Goal: Obtain resource: Obtain resource

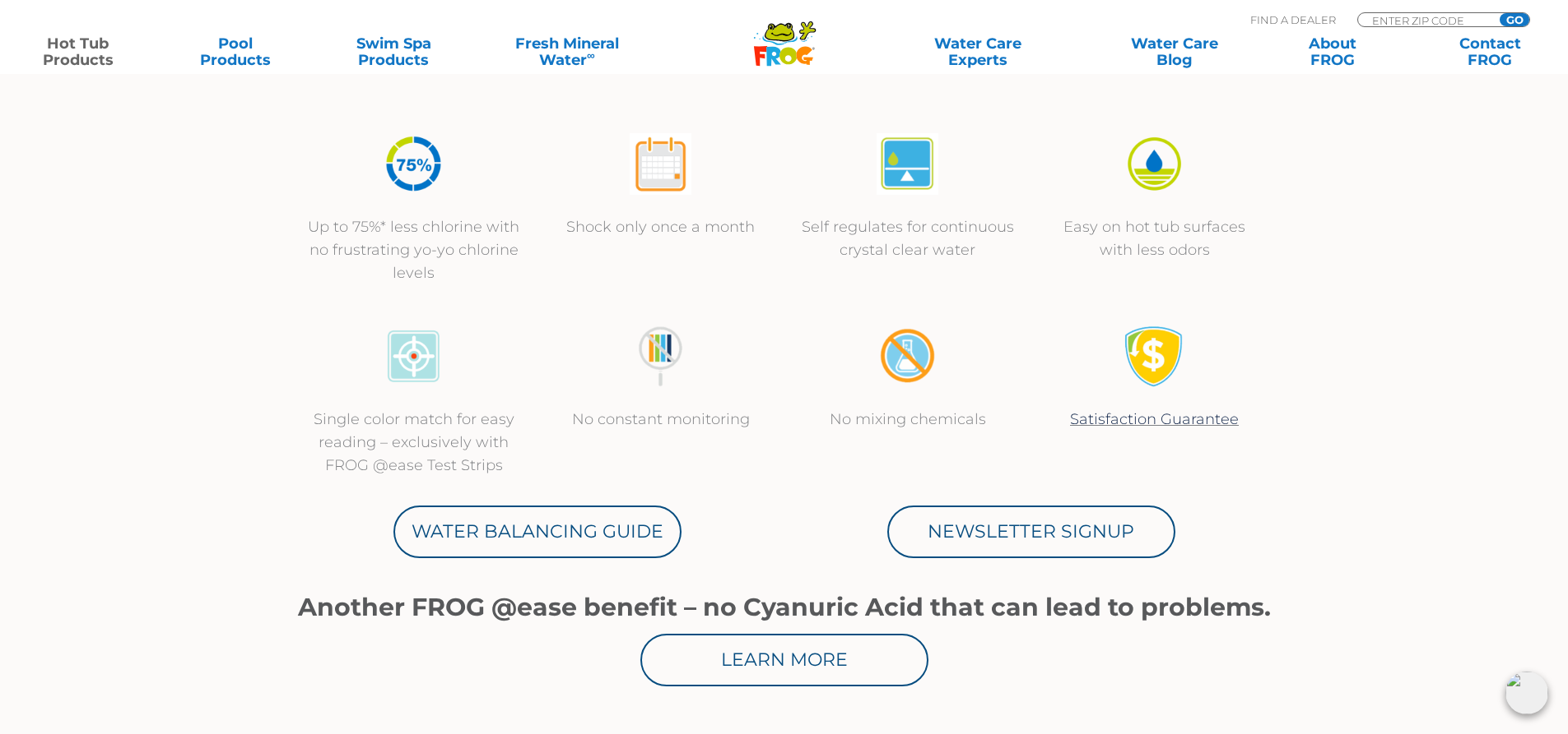
scroll to position [576, 0]
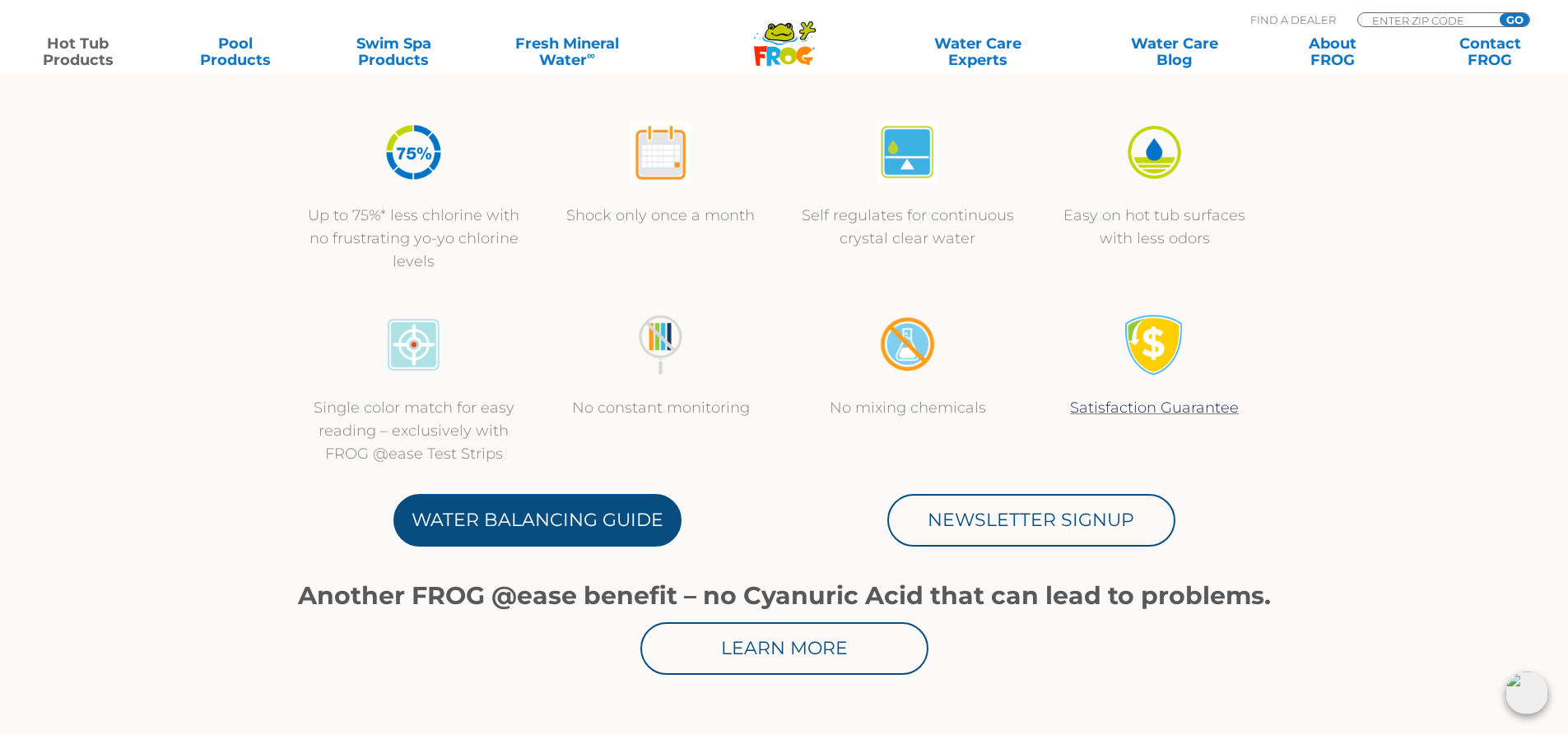
click at [604, 514] on link "Water Balancing Guide" at bounding box center [537, 521] width 289 height 53
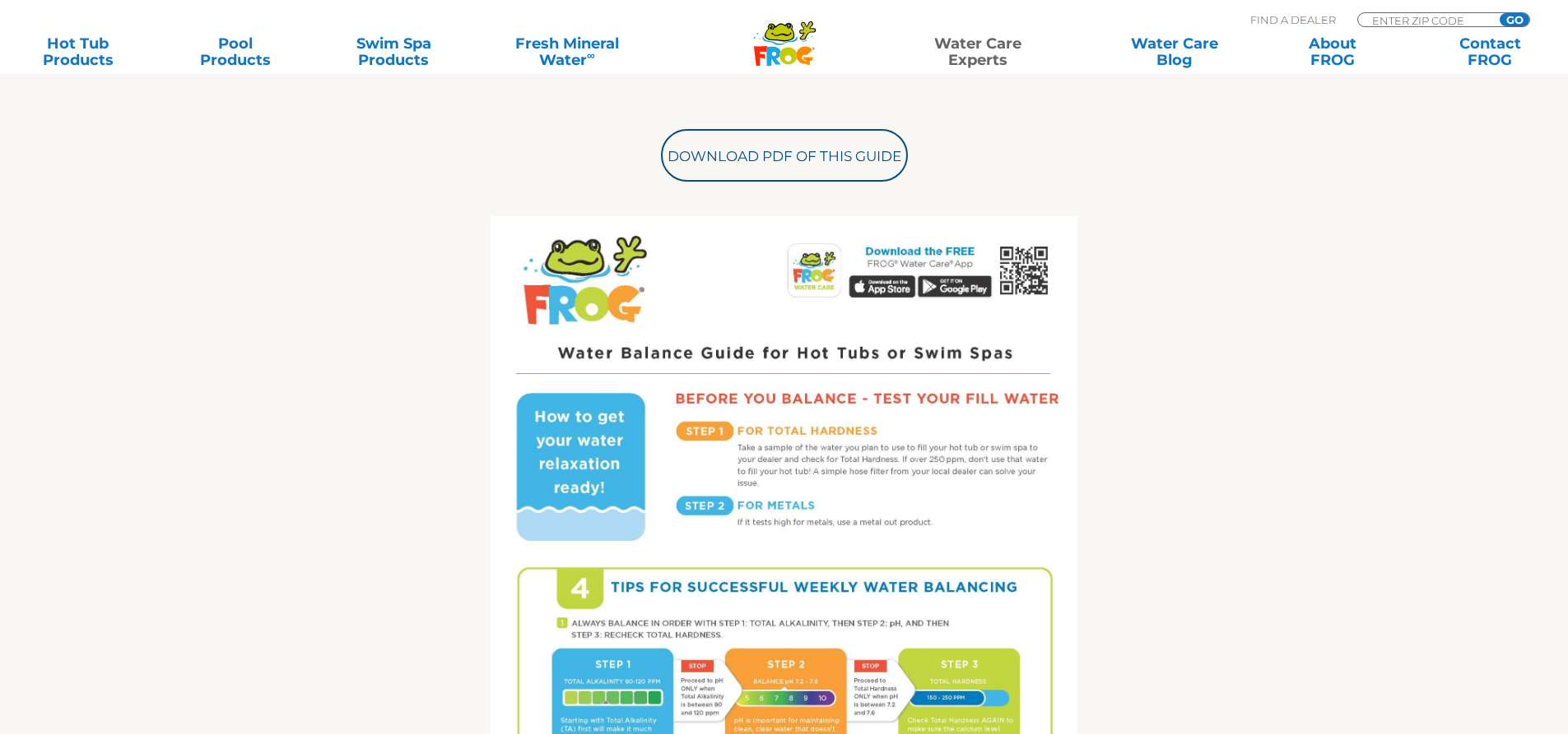
scroll to position [741, 0]
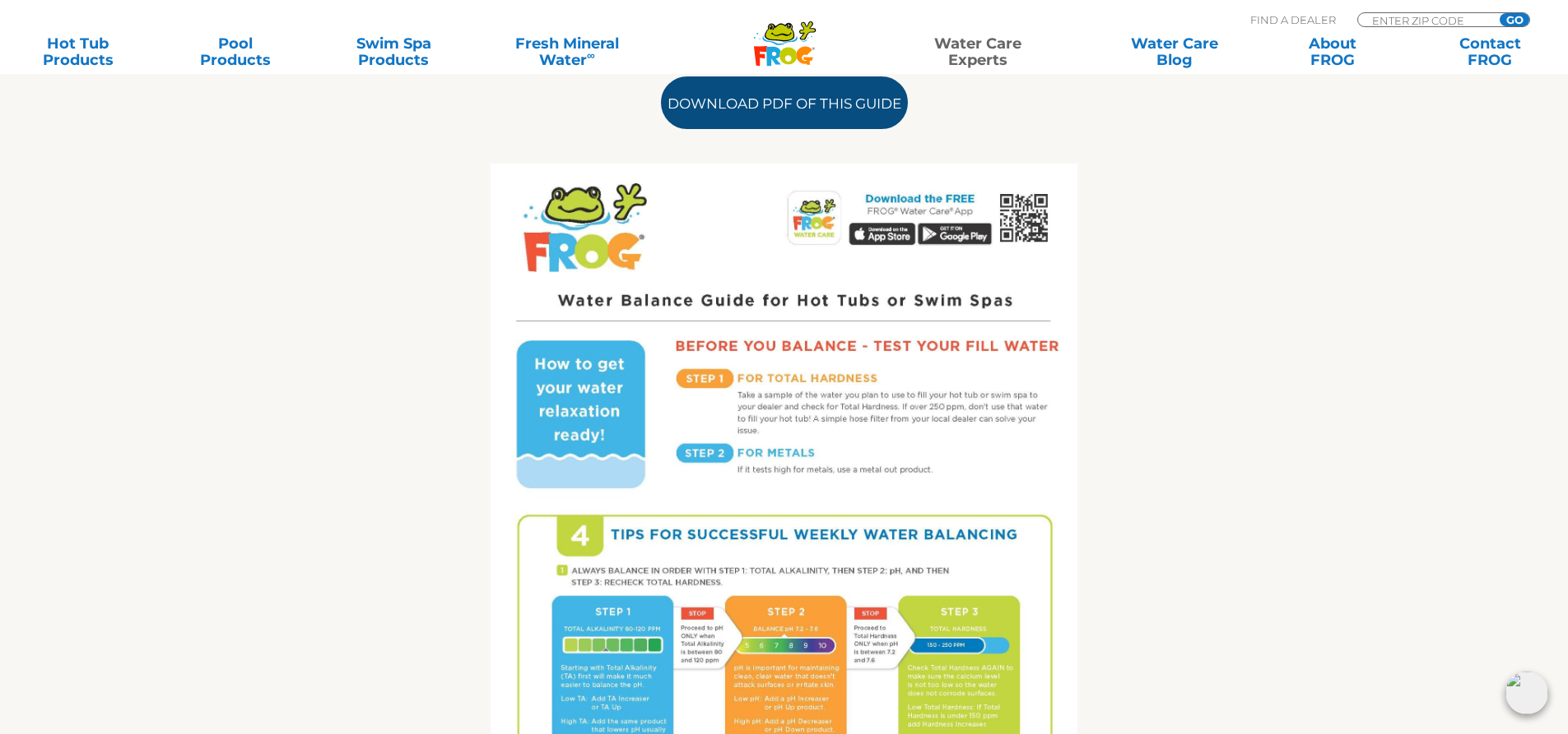
click at [810, 105] on link "Download PDF of this Guide" at bounding box center [784, 103] width 247 height 53
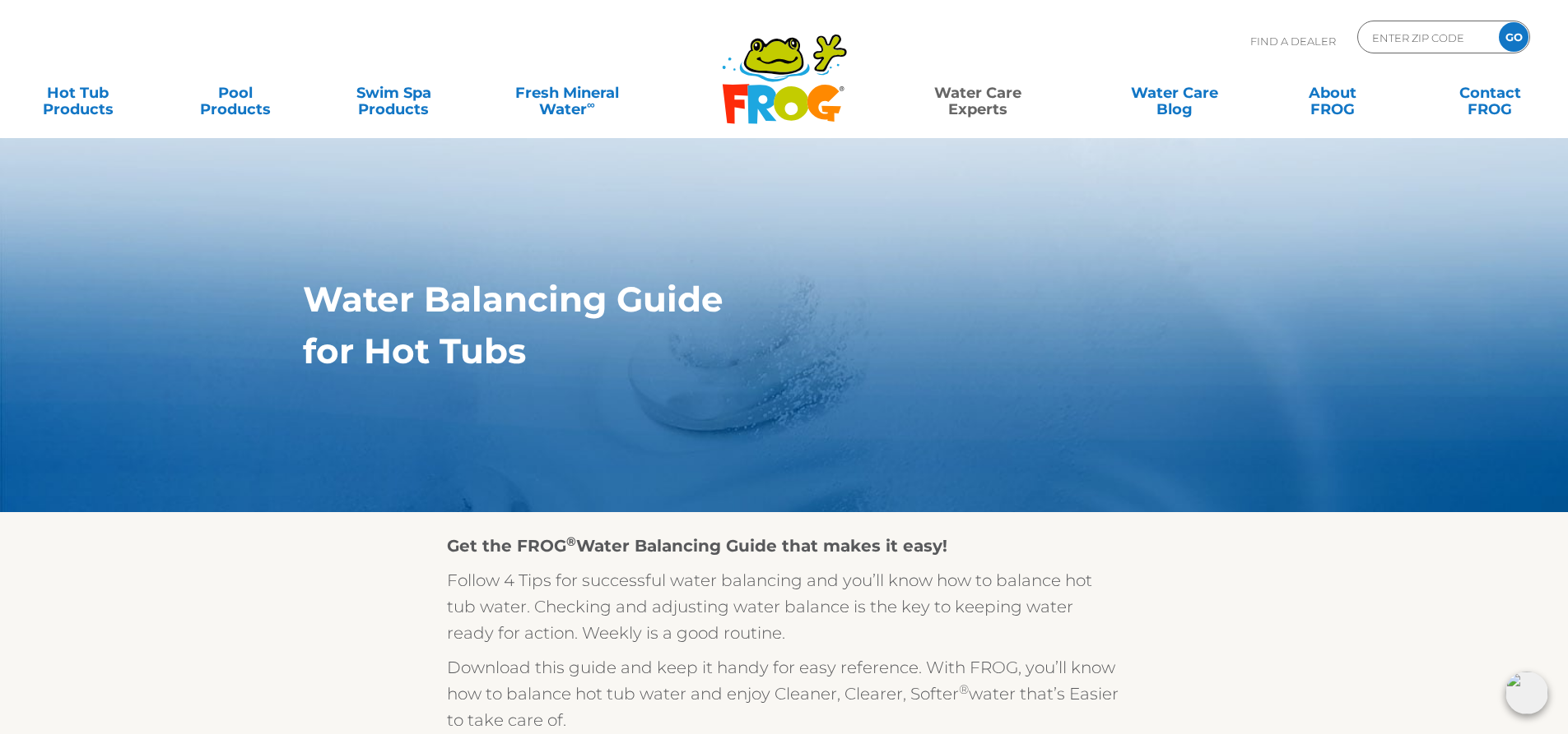
scroll to position [0, 0]
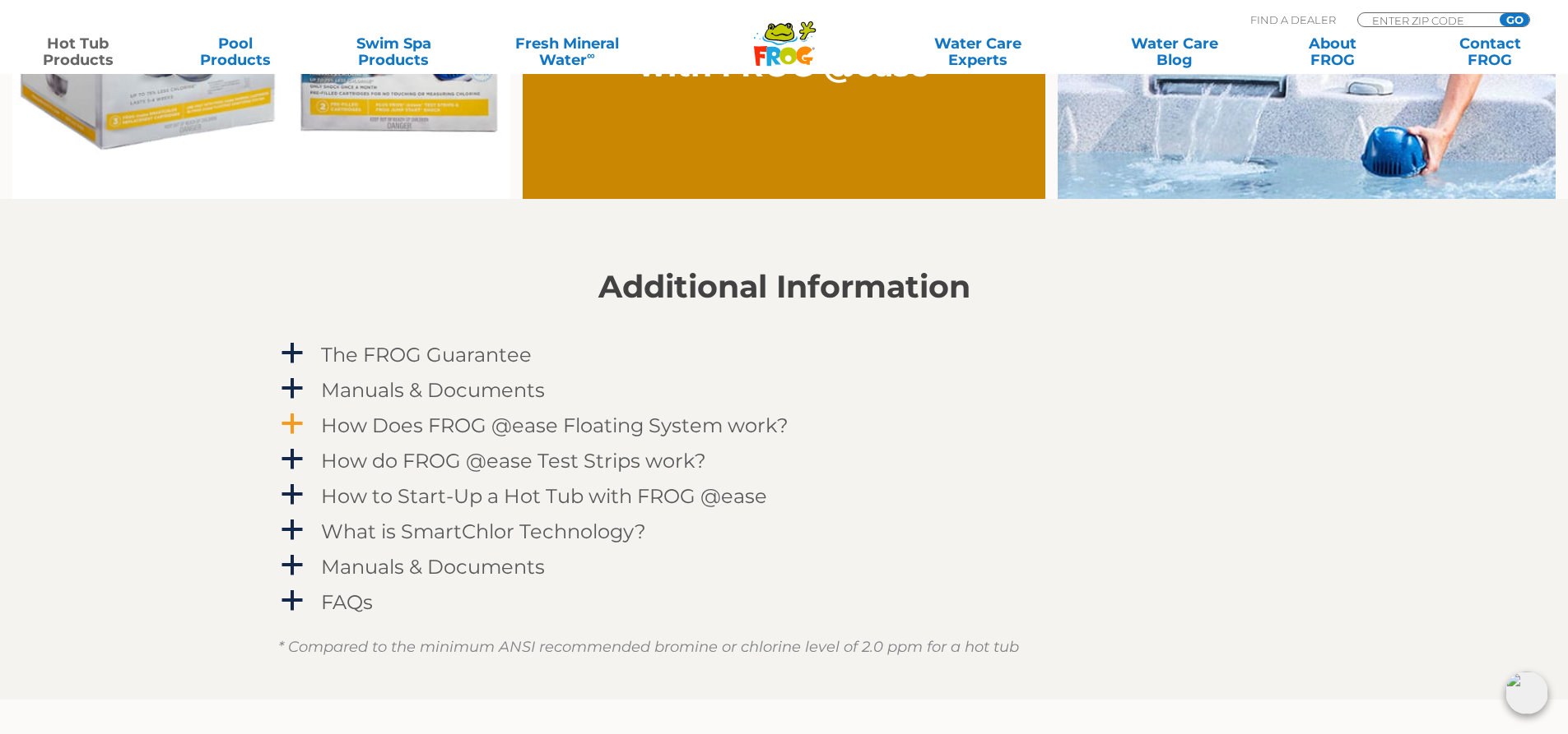
scroll to position [1727, 0]
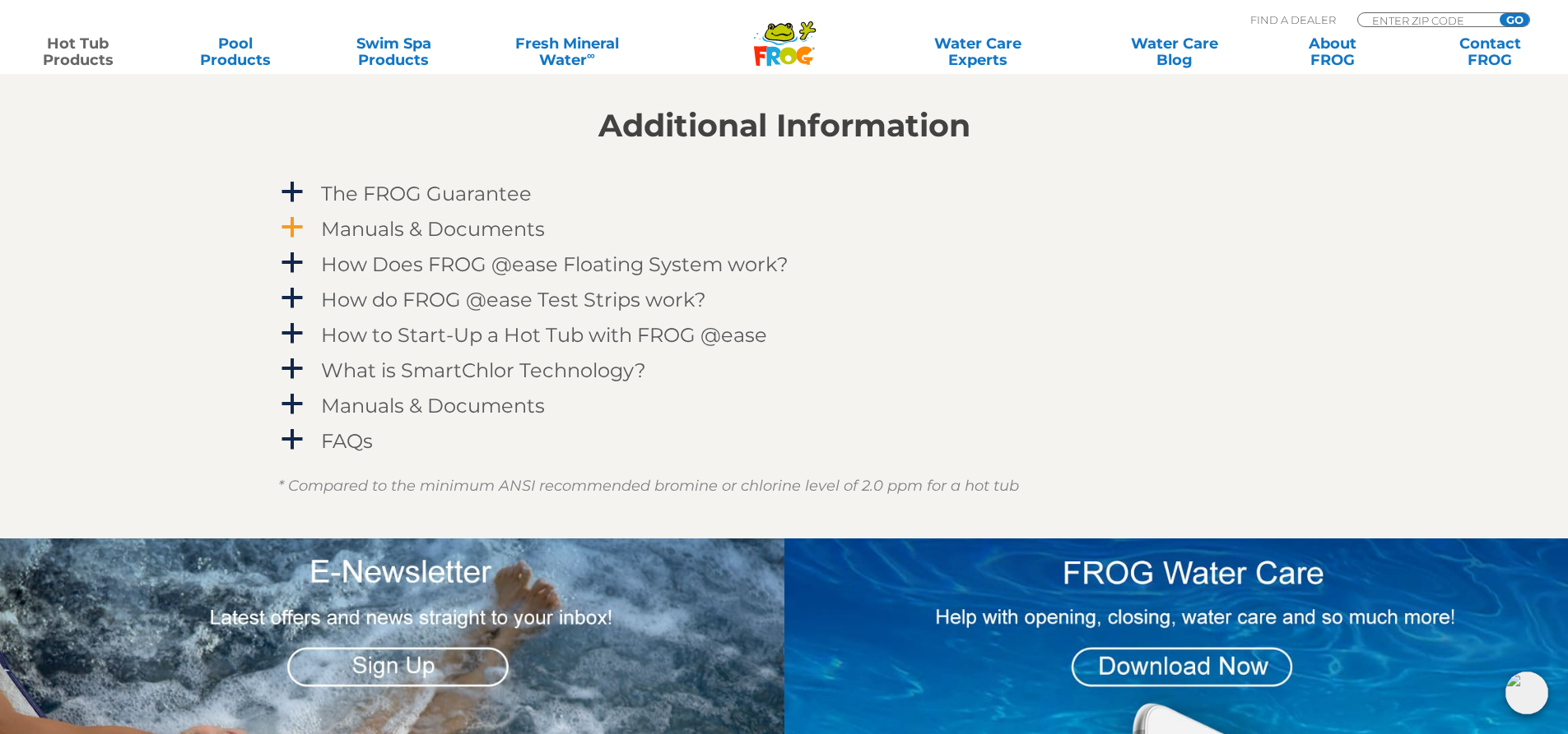
click at [398, 229] on h4 "Manuals & Documents" at bounding box center [432, 229] width 223 height 23
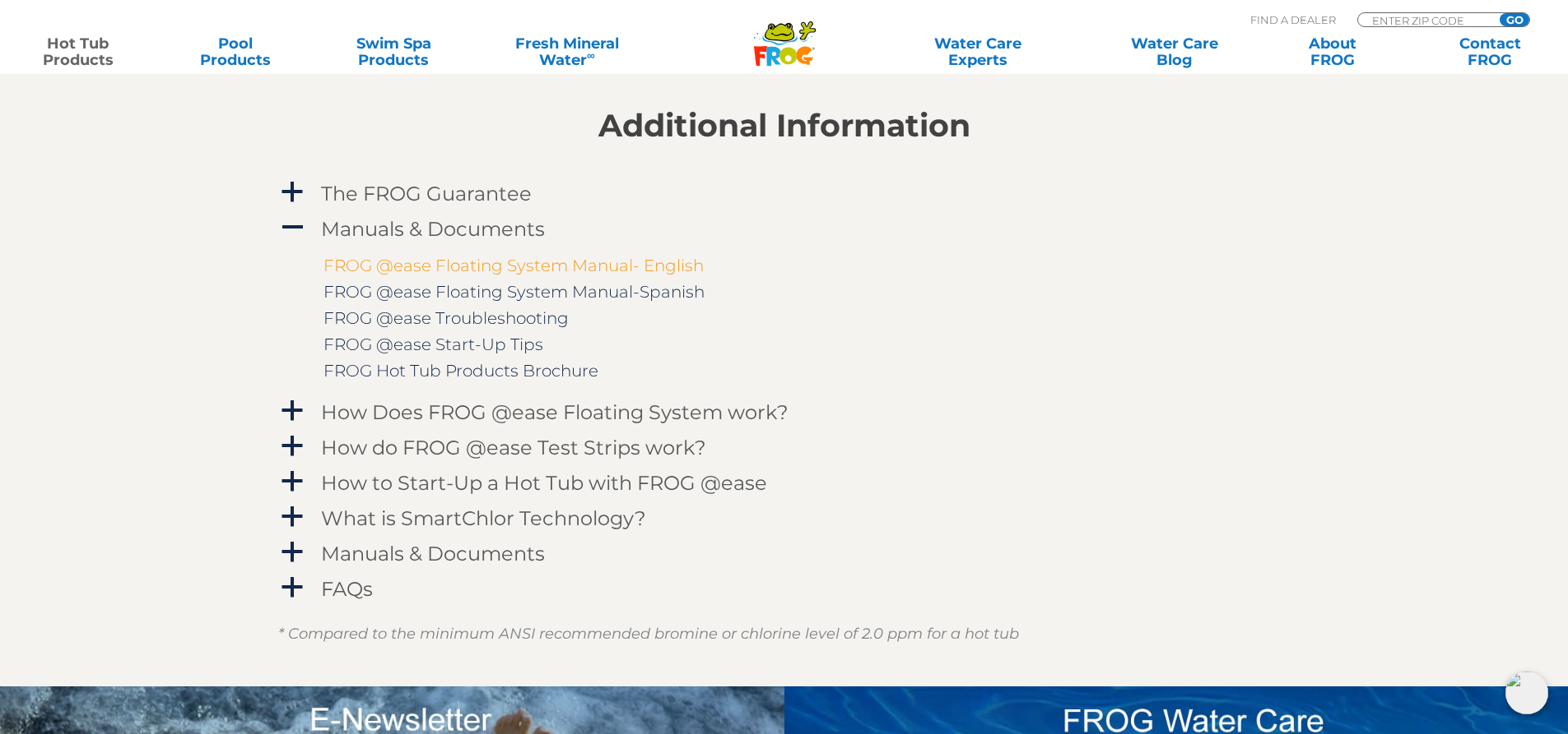
click at [589, 263] on link "FROG @ease Floating System Manual- English" at bounding box center [513, 265] width 380 height 20
click at [520, 350] on link "FROG @ease Start-Up Tips" at bounding box center [433, 344] width 220 height 20
click at [333, 585] on h4 "FAQs" at bounding box center [346, 590] width 52 height 23
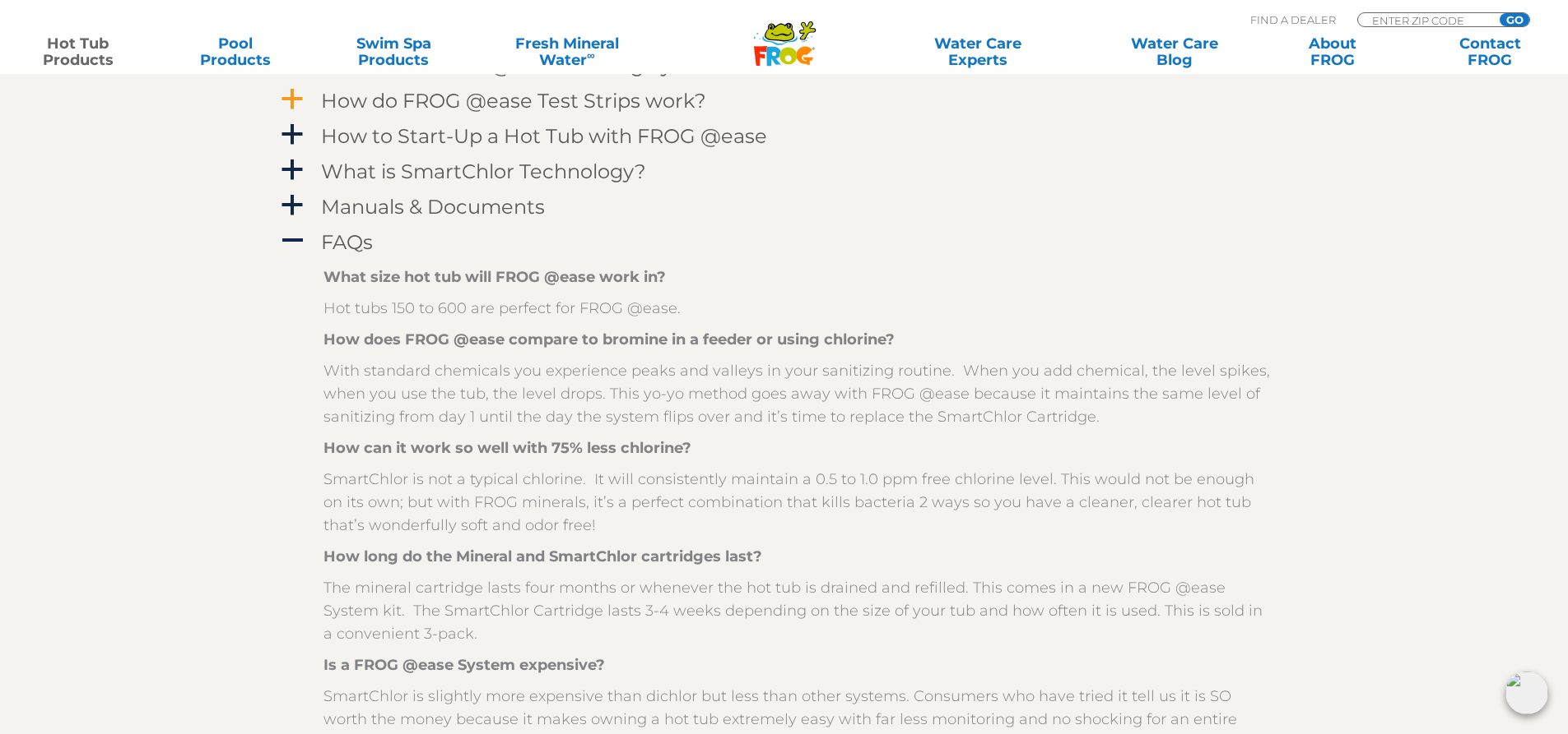
scroll to position [1809, 0]
